Goal: Information Seeking & Learning: Learn about a topic

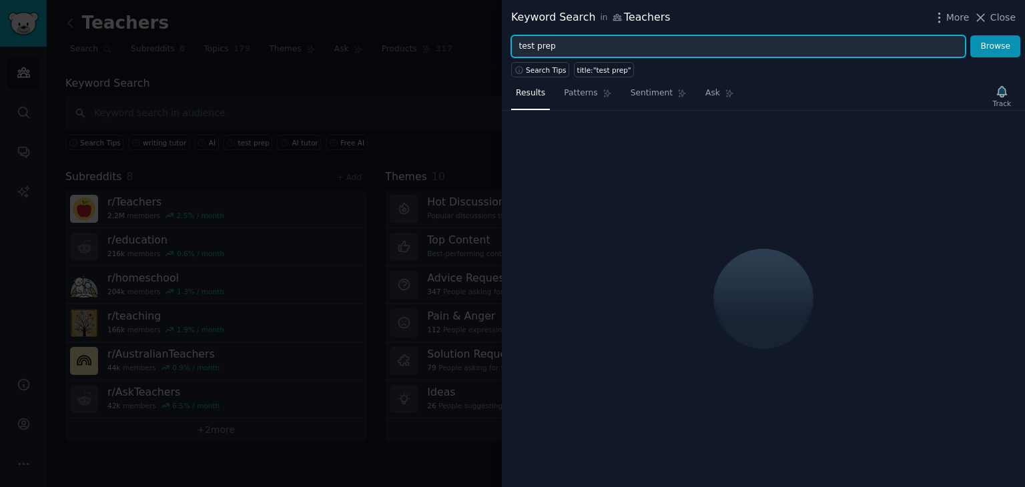
click at [784, 50] on input "test prep" at bounding box center [738, 46] width 454 height 23
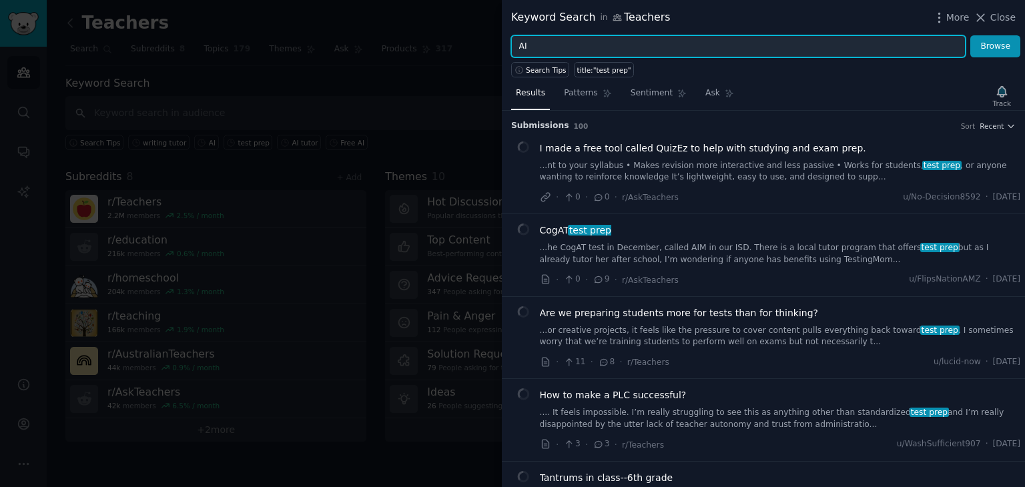
click at [784, 50] on input "AI" at bounding box center [738, 46] width 454 height 23
type input "AI"
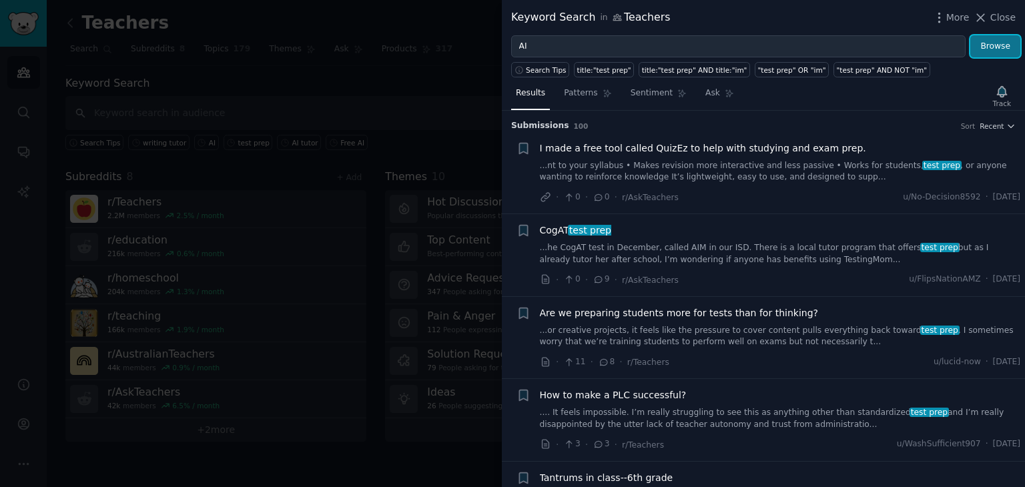
click at [992, 45] on button "Browse" at bounding box center [995, 46] width 50 height 23
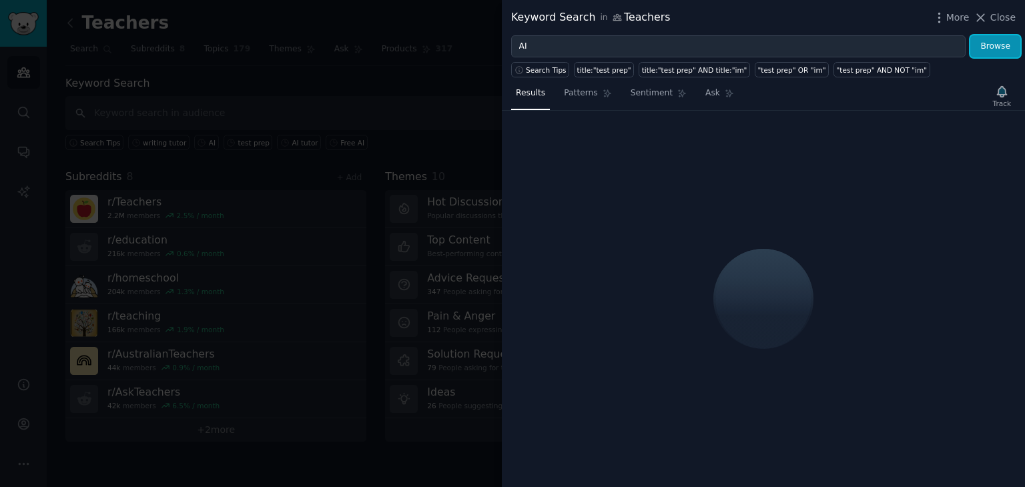
drag, startPoint x: 992, startPoint y: 45, endPoint x: 782, endPoint y: 187, distance: 253.5
click at [782, 187] on div "Keyword Search in Teachers More Close AI Browse Search Tips title:"test prep" t…" at bounding box center [763, 243] width 523 height 487
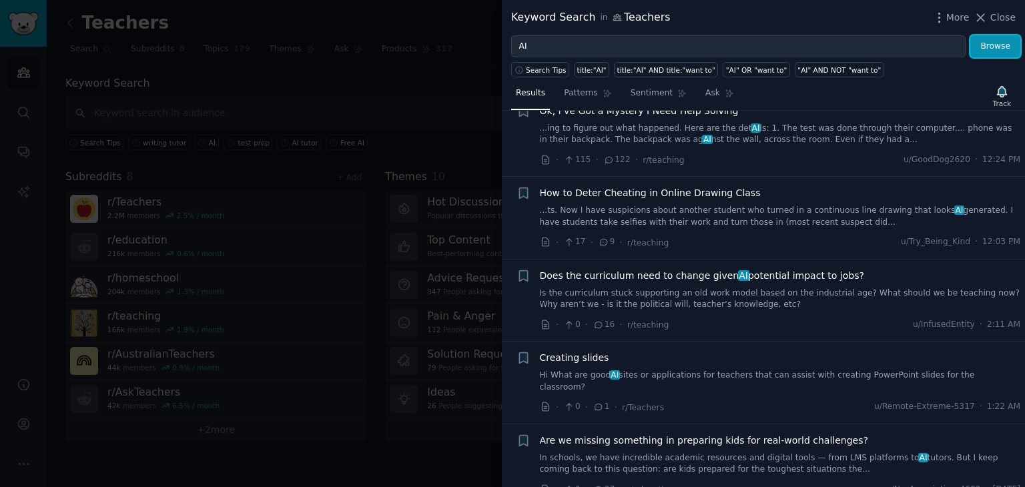
scroll to position [5, 0]
